Goal: Information Seeking & Learning: Learn about a topic

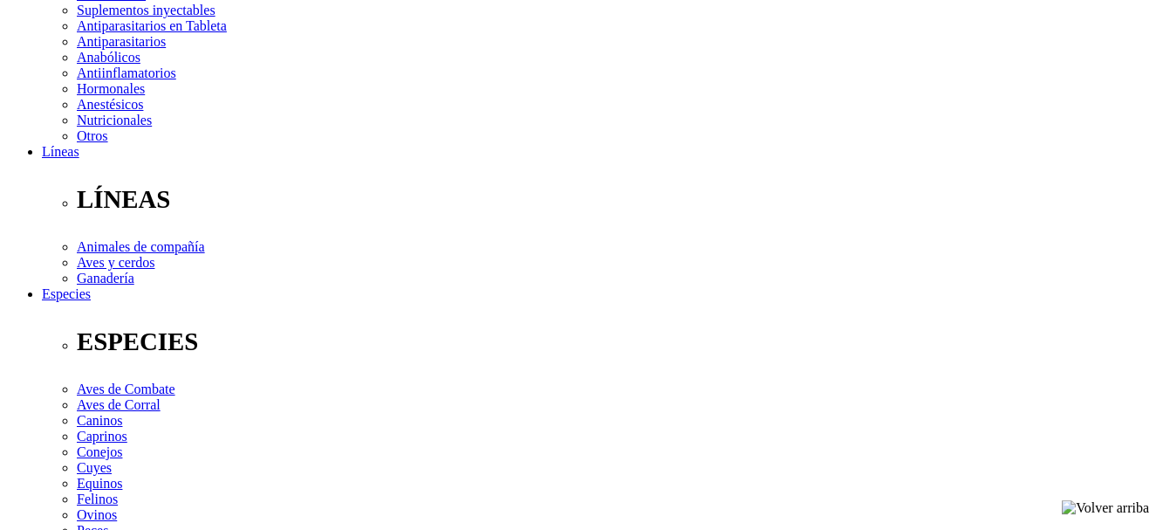
scroll to position [356, 0]
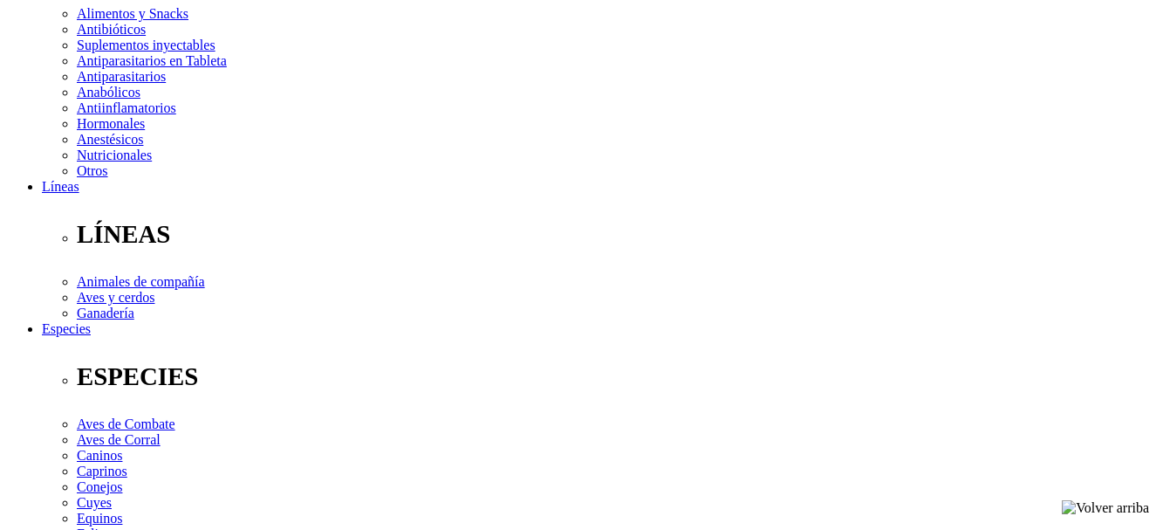
select select "3"
click option "Frasco x 100 mL" at bounding box center [0, 0] width 0 height 0
select select "3"
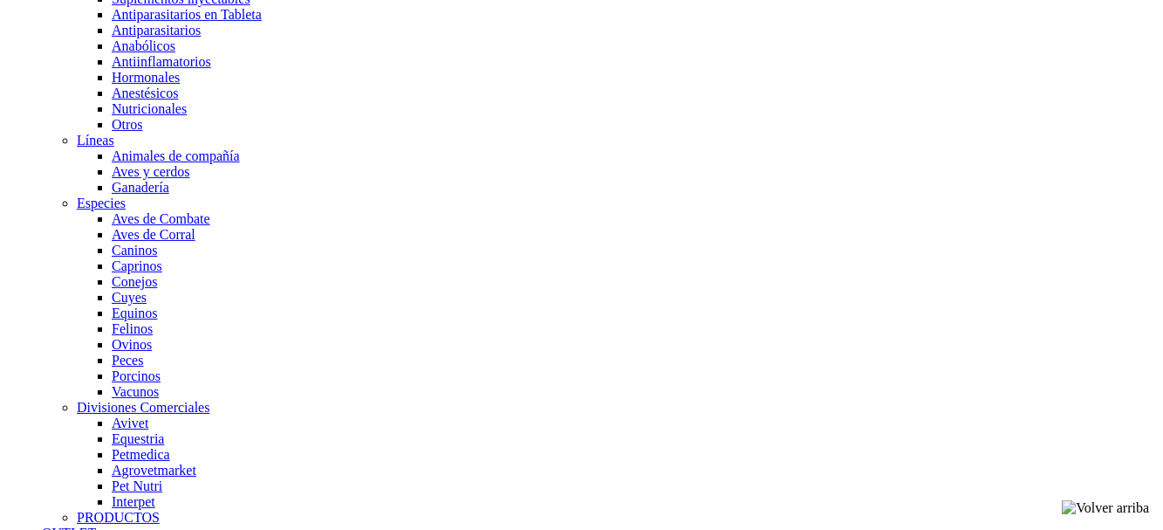
scroll to position [1408, 0]
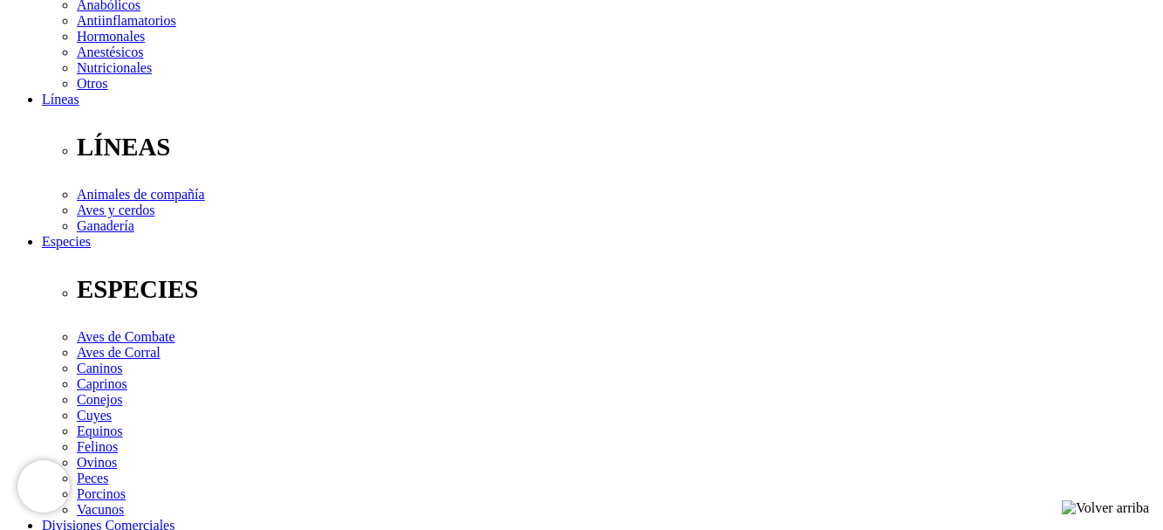
scroll to position [445, 0]
copy h1 "Curabicheras"
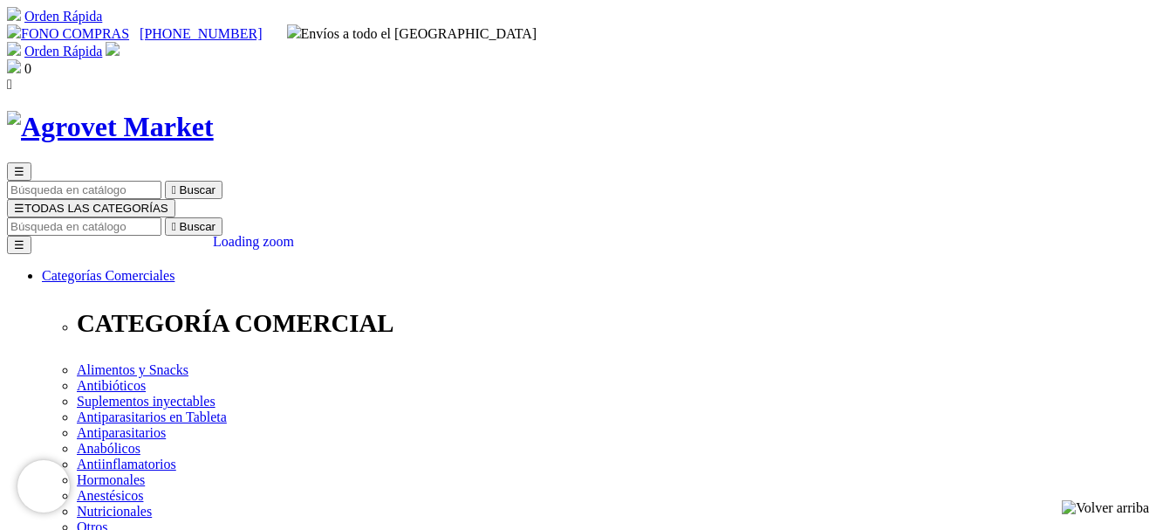
scroll to position [267, 0]
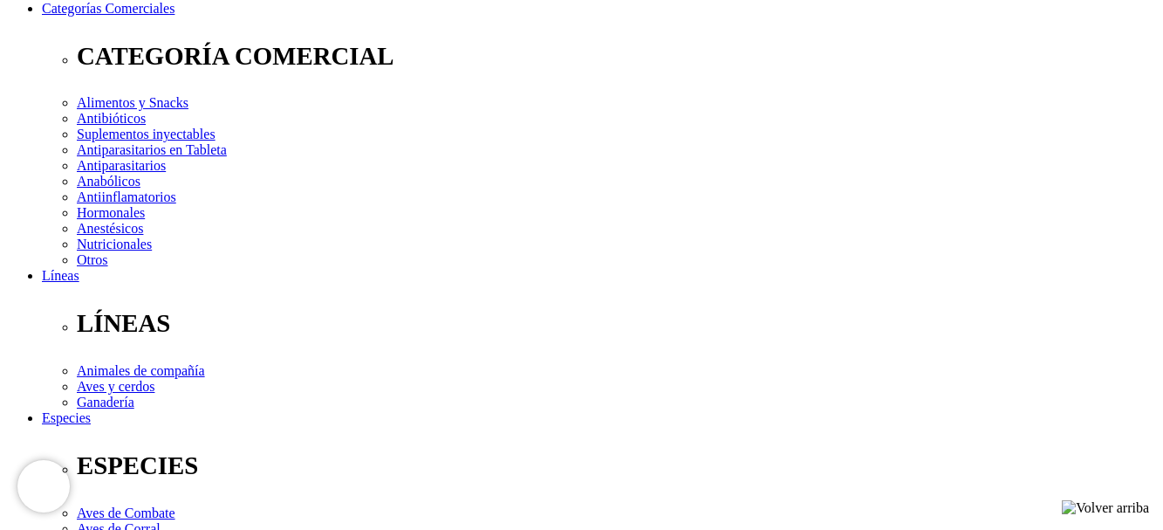
select select "12"
click option "Frasco x 500 mL + INYECTOR INTRAVENOSO DESCARTABLE" at bounding box center [0, 0] width 0 height 0
select select "12"
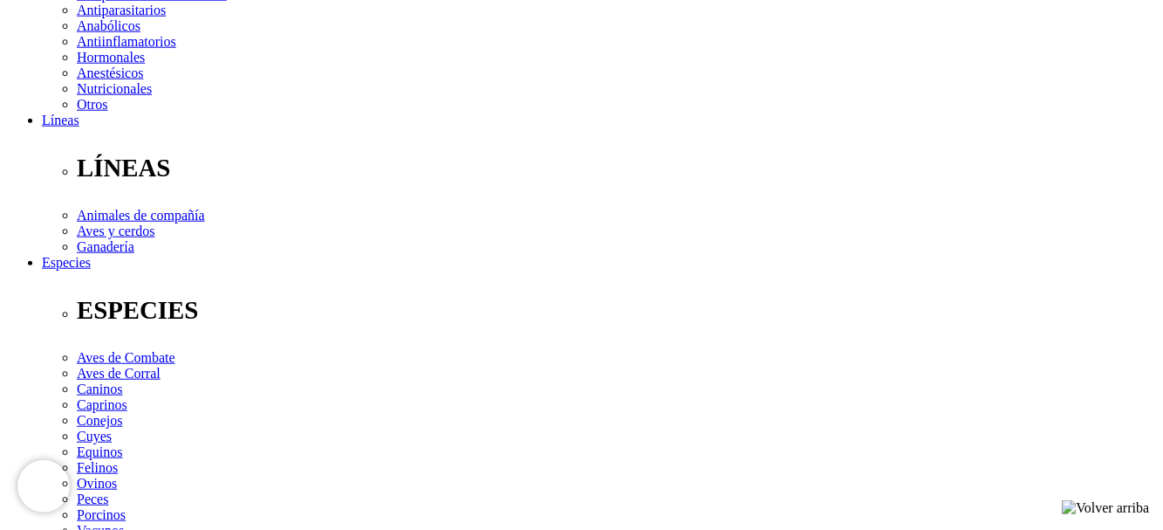
scroll to position [560, 0]
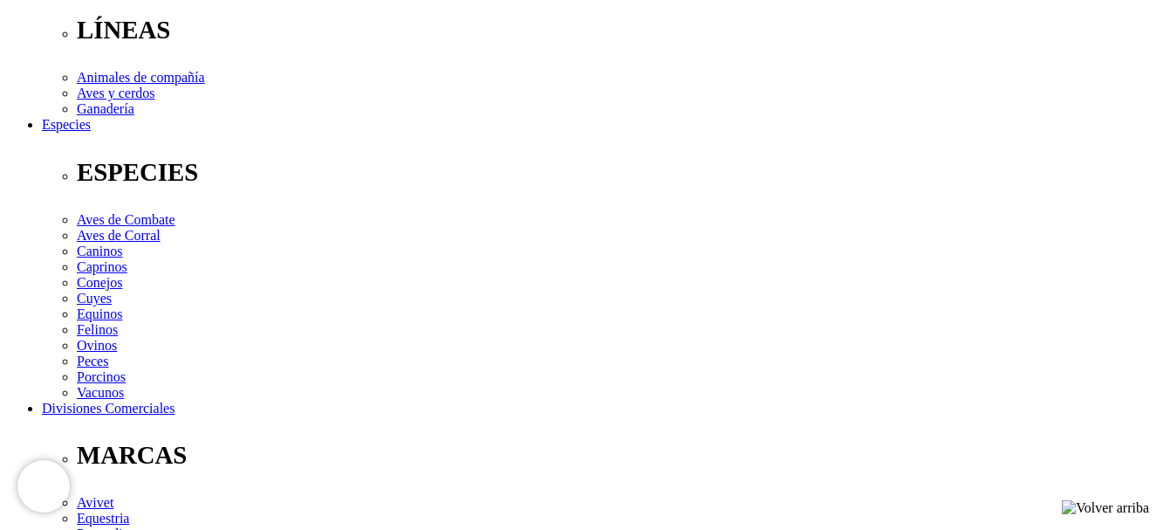
drag, startPoint x: 101, startPoint y: 335, endPoint x: 660, endPoint y: 410, distance: 563.4
copy p "Dextrosa 50 mg, Cloruro de calcio 0.15 mg, Cloruro de potasio 0.2 mg, Sulfato d…"
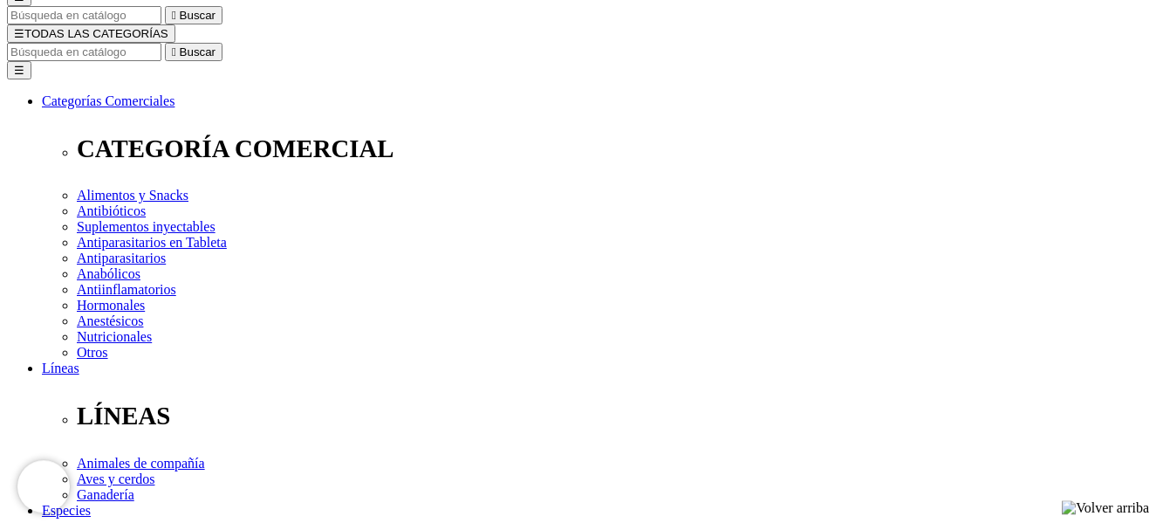
scroll to position [178, 0]
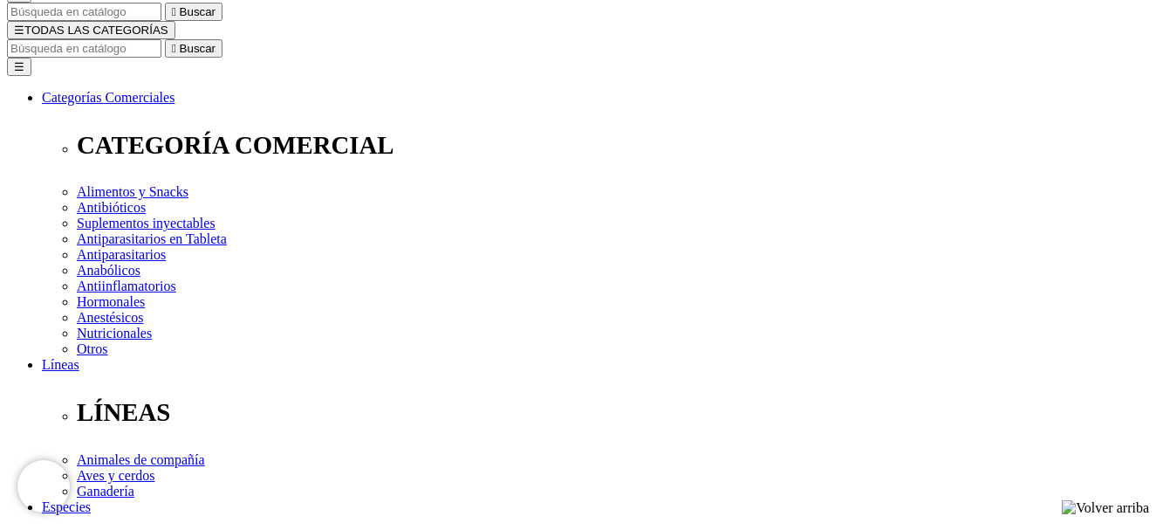
radio input "true"
select select "4"
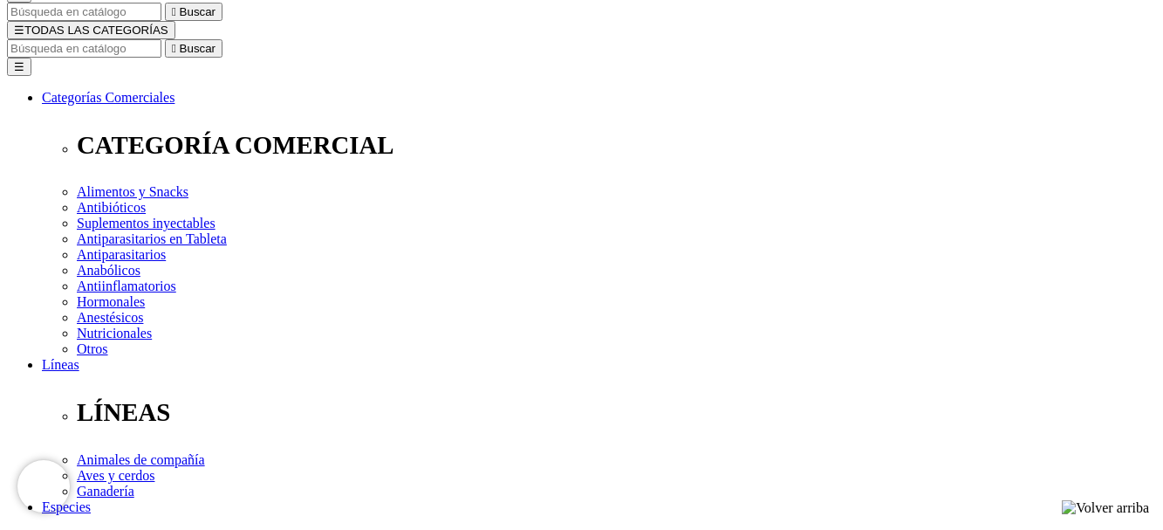
click option "Frasco x 250 mL" at bounding box center [0, 0] width 0 height 0
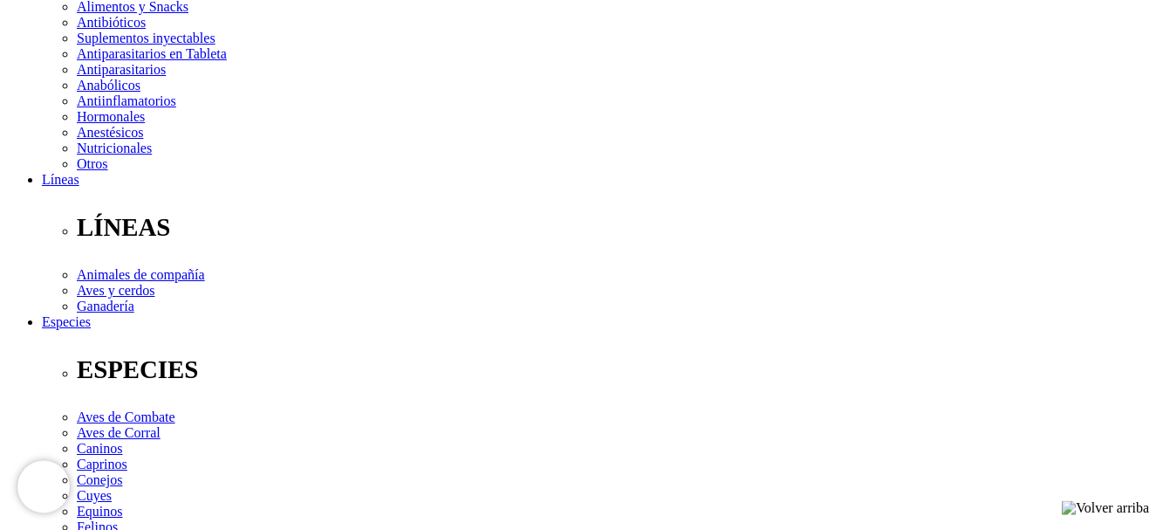
scroll to position [356, 0]
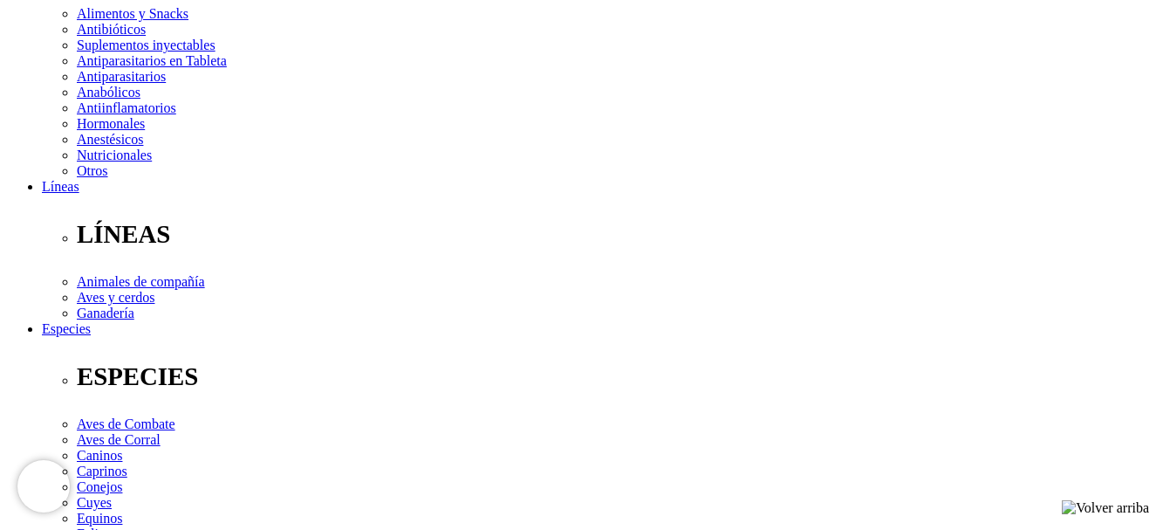
select select "3"
click option "Frasco x 100 mL" at bounding box center [0, 0] width 0 height 0
select select "3"
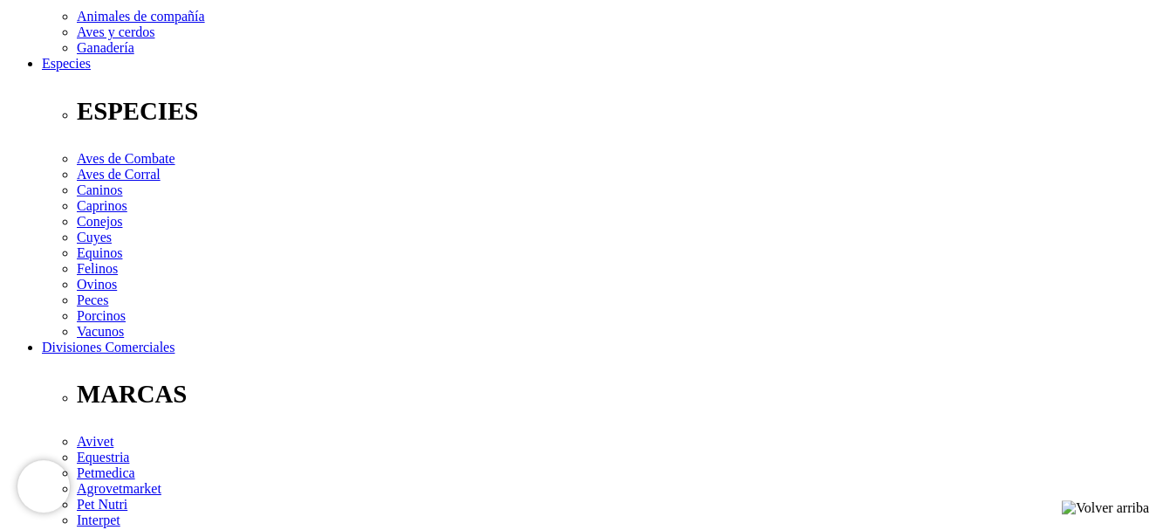
scroll to position [623, 0]
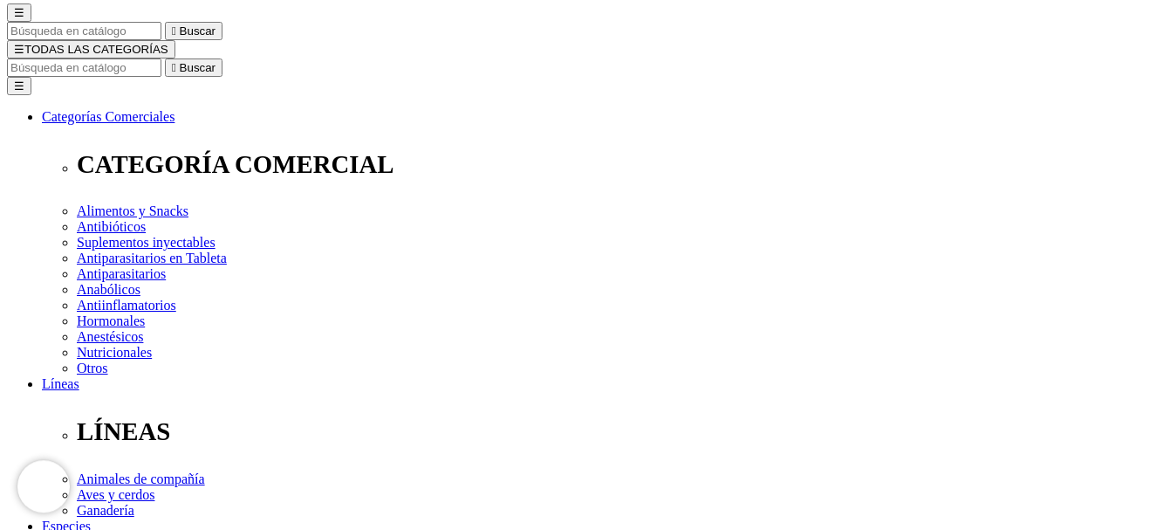
scroll to position [0, 0]
